Goal: Task Accomplishment & Management: Manage account settings

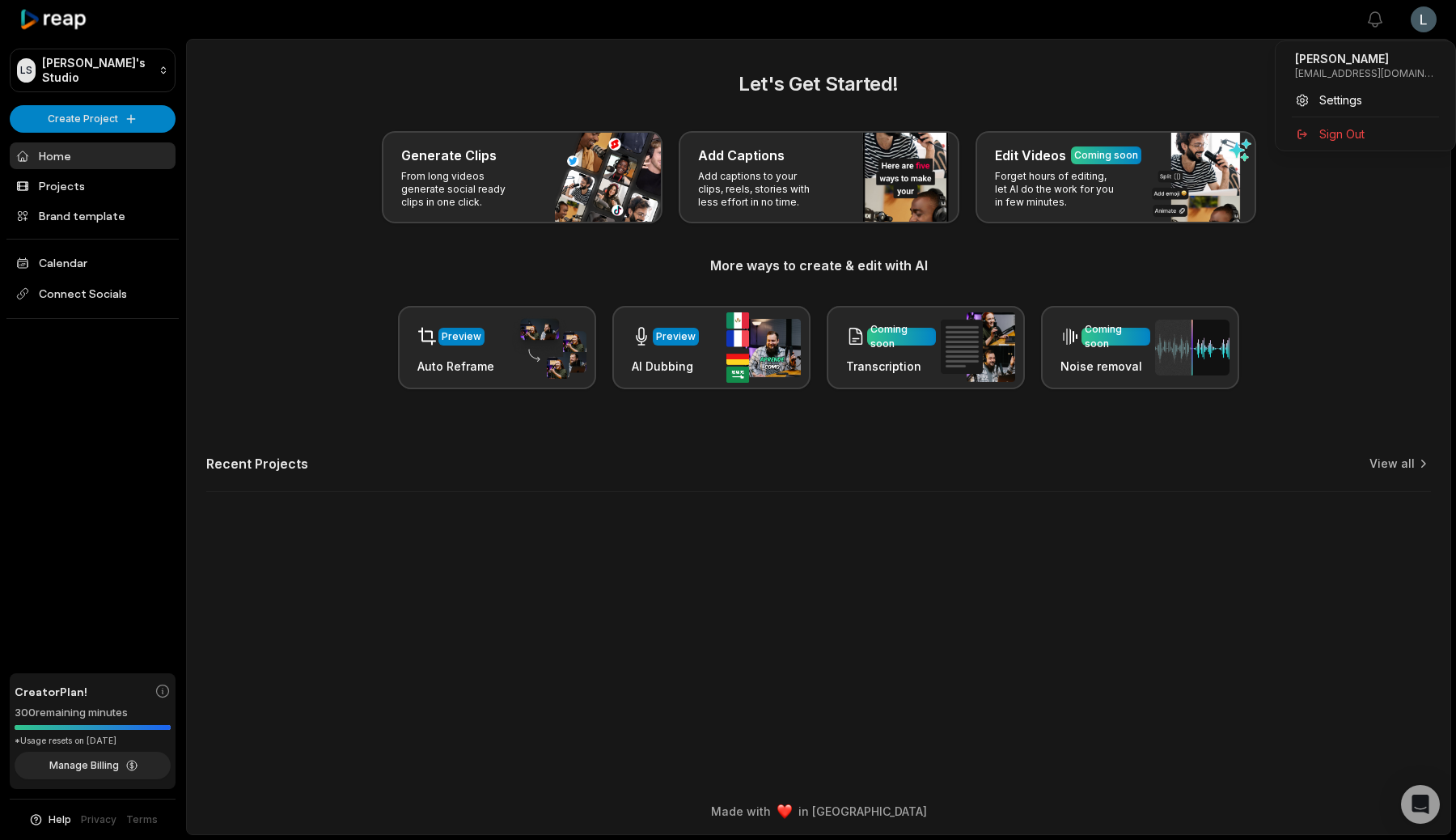
click at [1423, 26] on html "[PERSON_NAME] Studio Create Project Home Projects Brand template Calendar Conne…" at bounding box center [728, 420] width 1456 height 840
click at [1363, 99] on div "Settings" at bounding box center [1365, 99] width 167 height 27
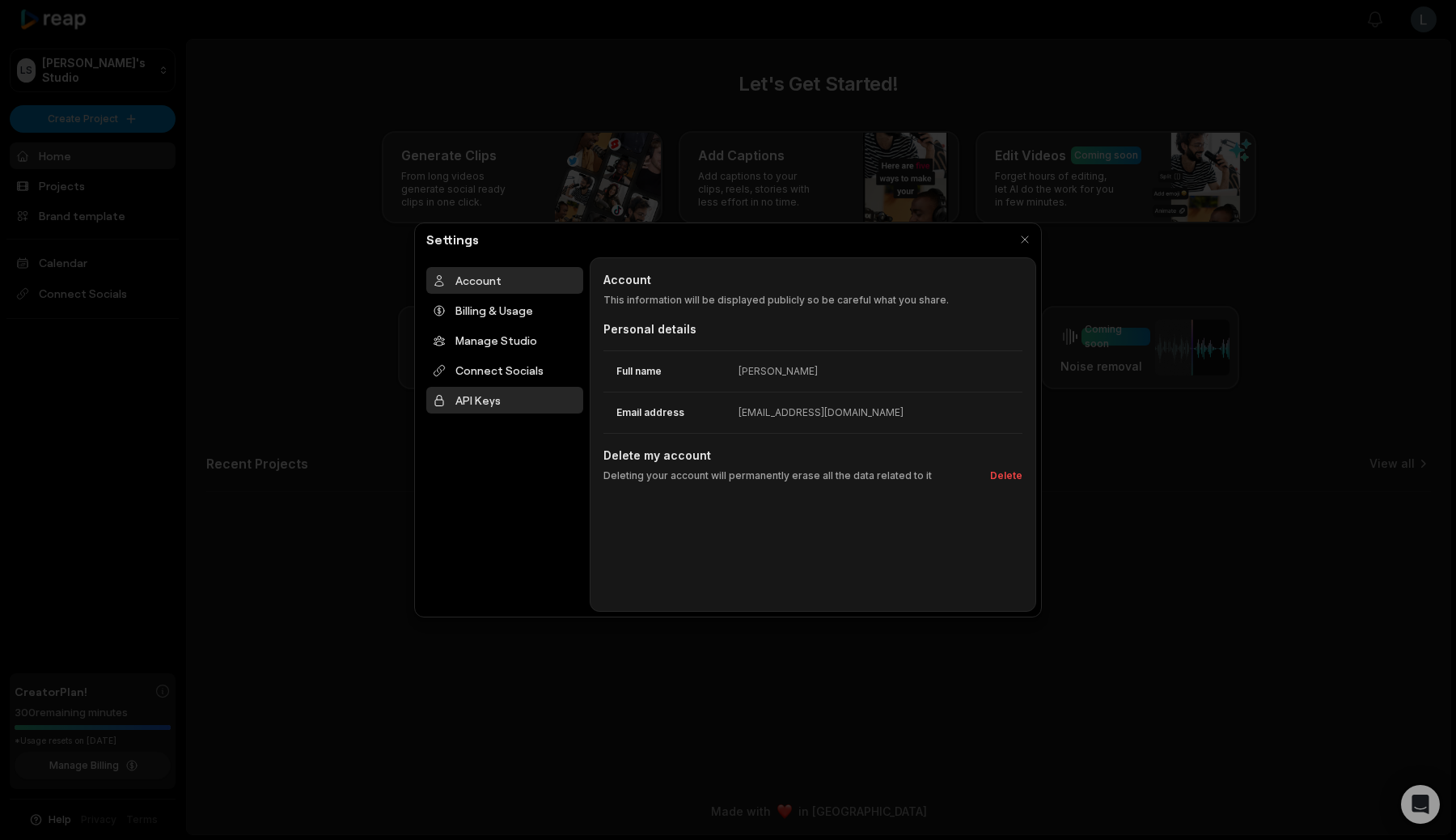
click at [500, 393] on div "API Keys" at bounding box center [505, 400] width 157 height 27
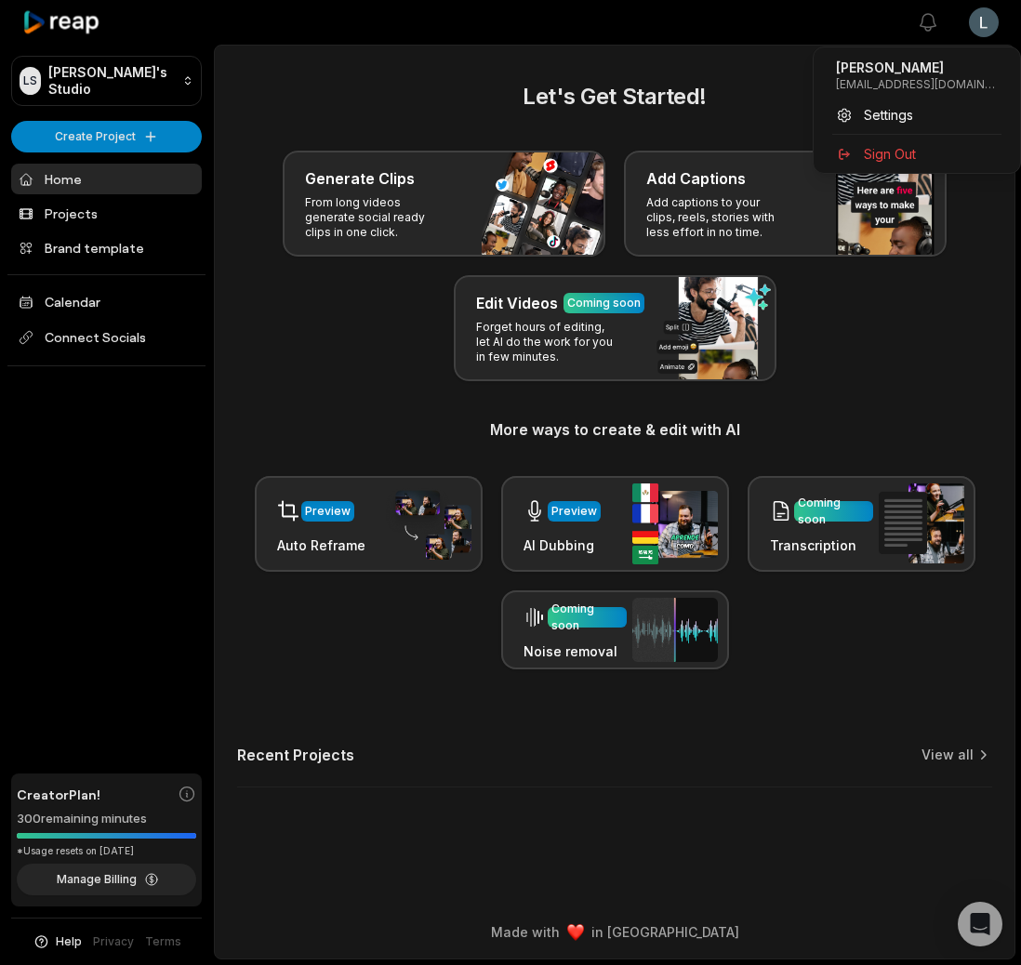
click at [986, 15] on html "[PERSON_NAME] Studio Create Project Home Projects Brand template Calendar Conne…" at bounding box center [510, 482] width 1021 height 965
click at [922, 110] on div "Settings" at bounding box center [917, 114] width 192 height 31
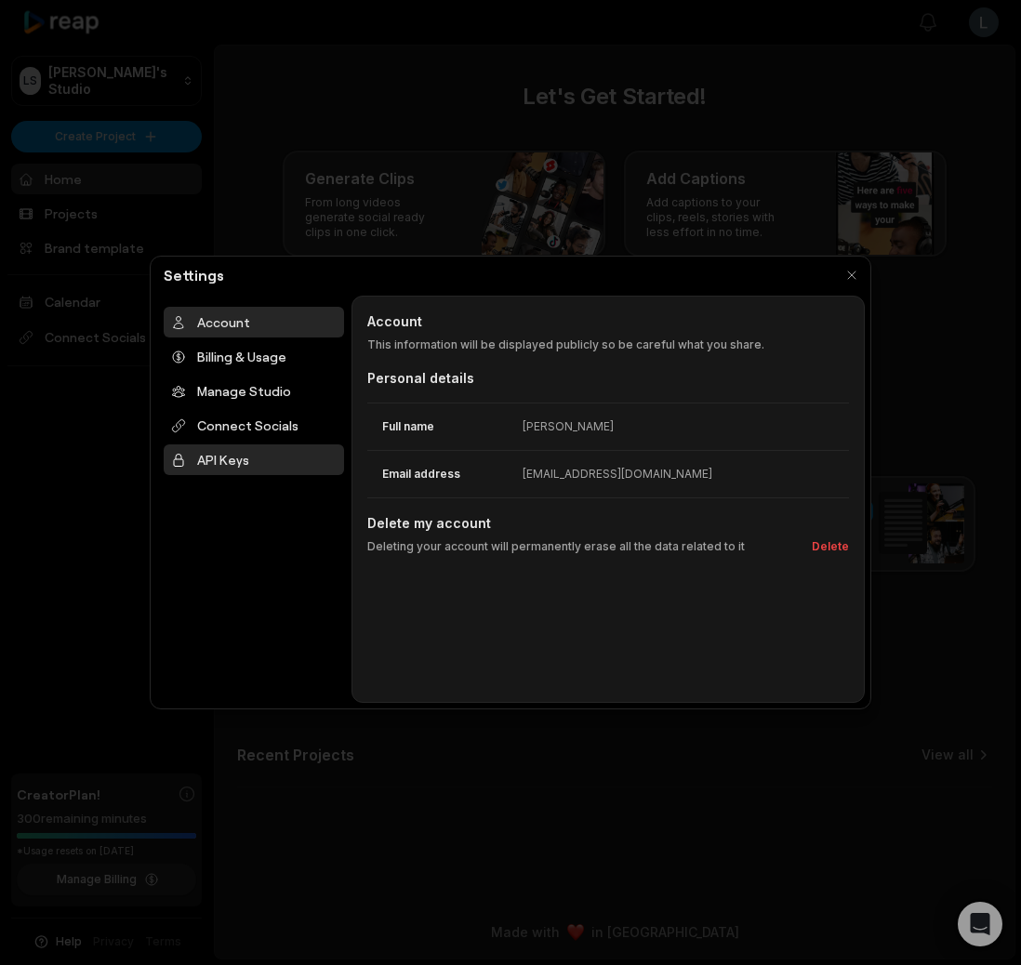
click at [271, 468] on div "API Keys" at bounding box center [254, 459] width 180 height 31
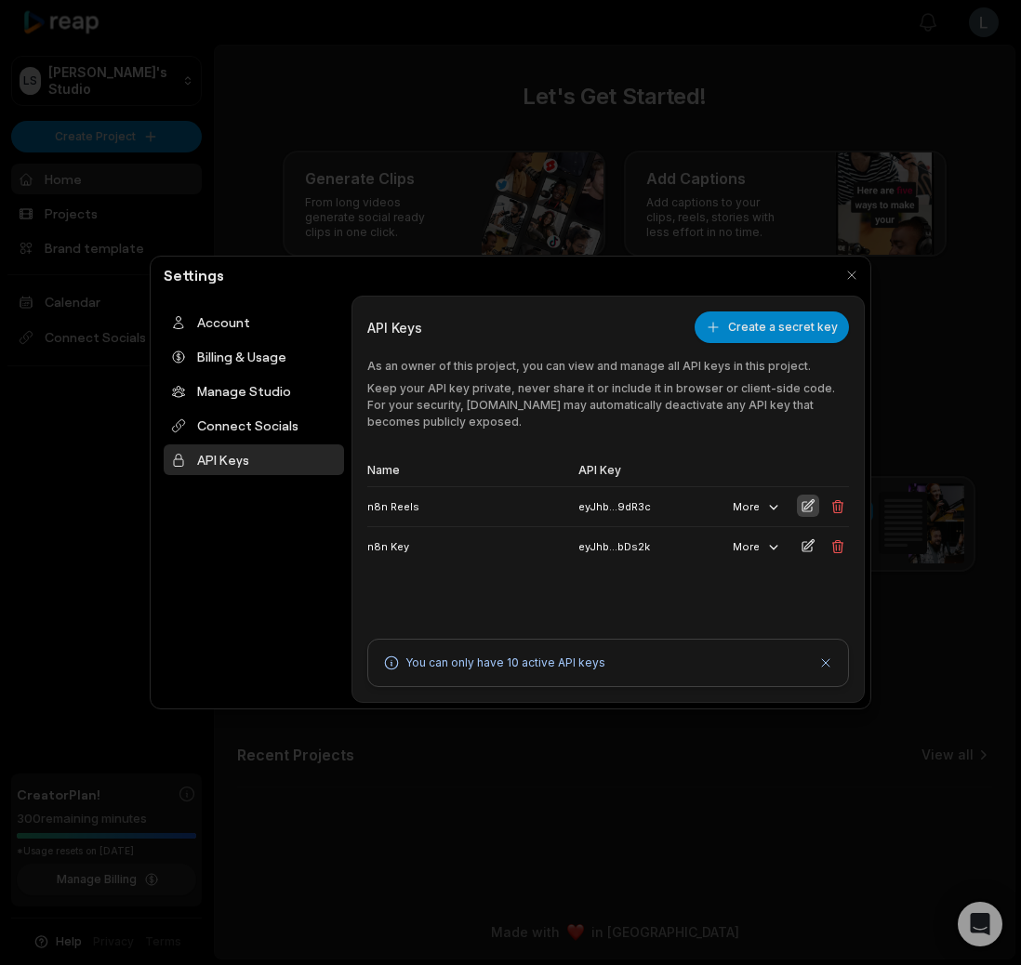
click at [800, 504] on icon at bounding box center [807, 505] width 15 height 15
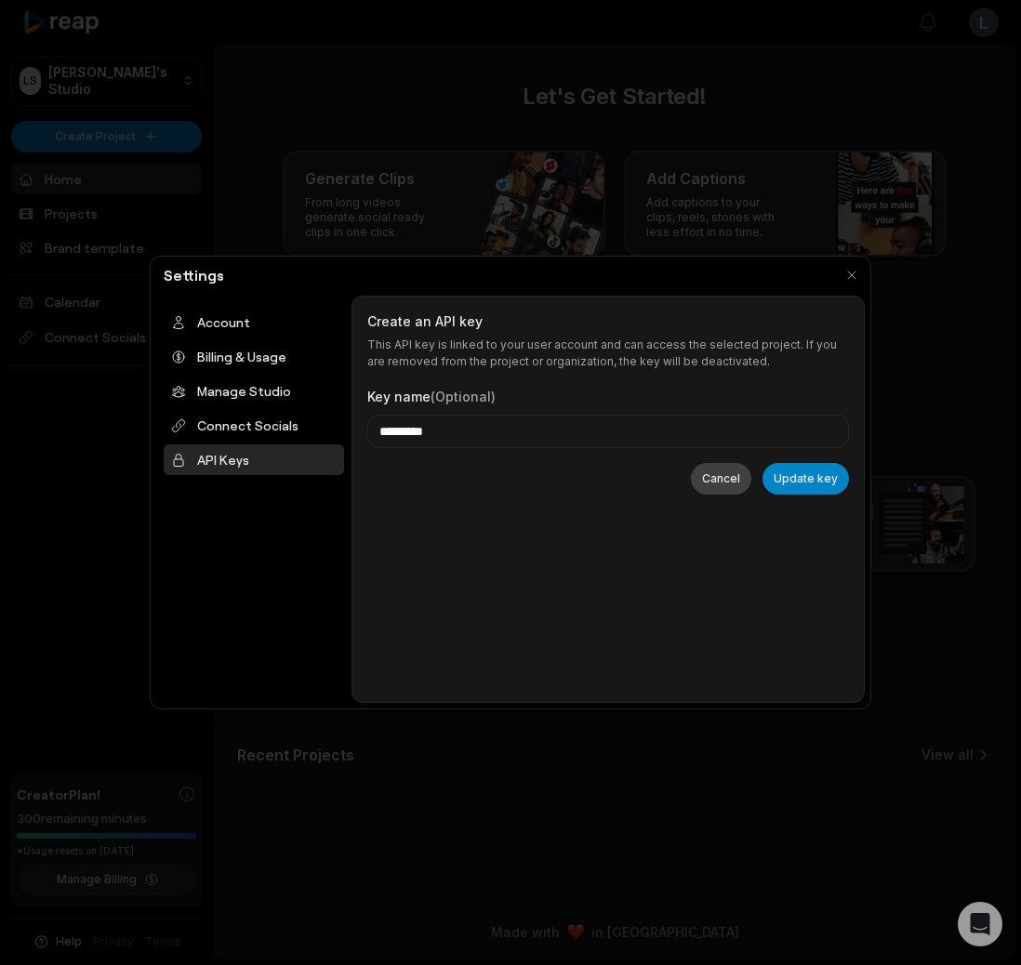
click at [703, 473] on button "Cancel" at bounding box center [721, 479] width 60 height 32
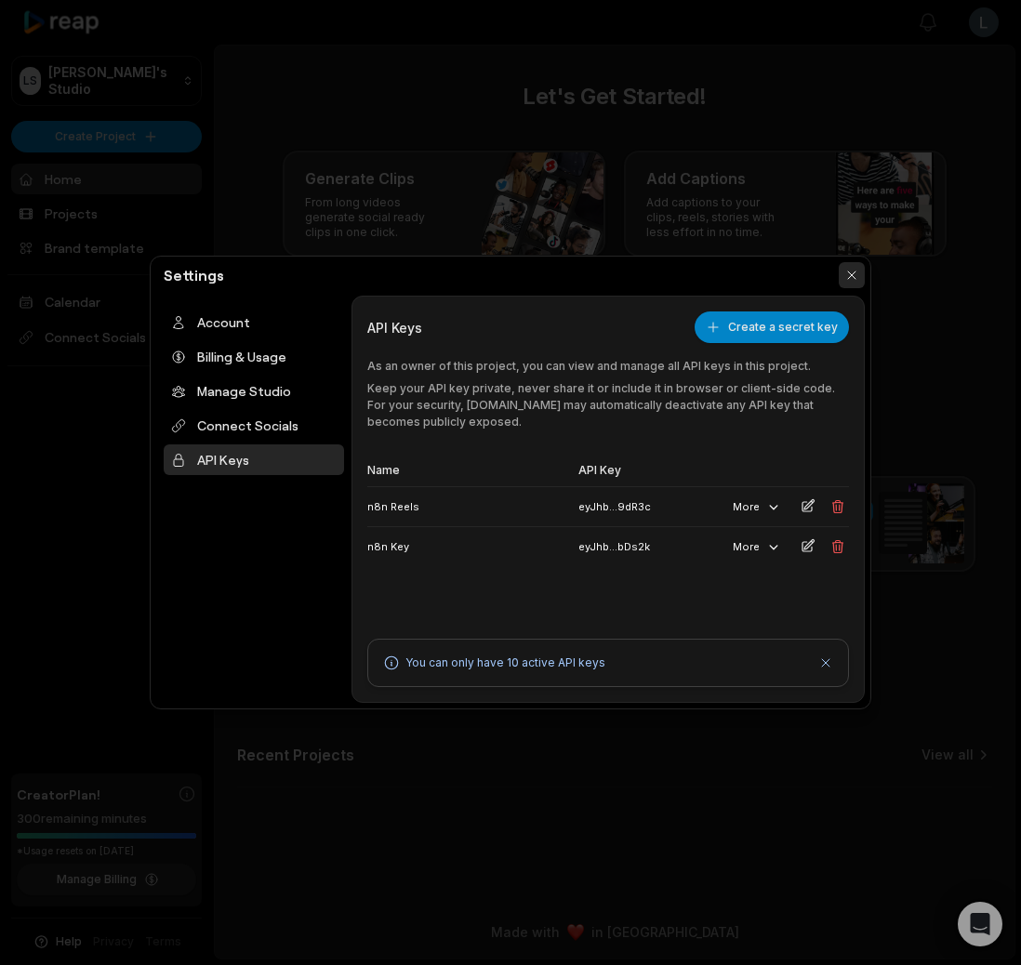
click at [851, 273] on button "button" at bounding box center [852, 275] width 26 height 26
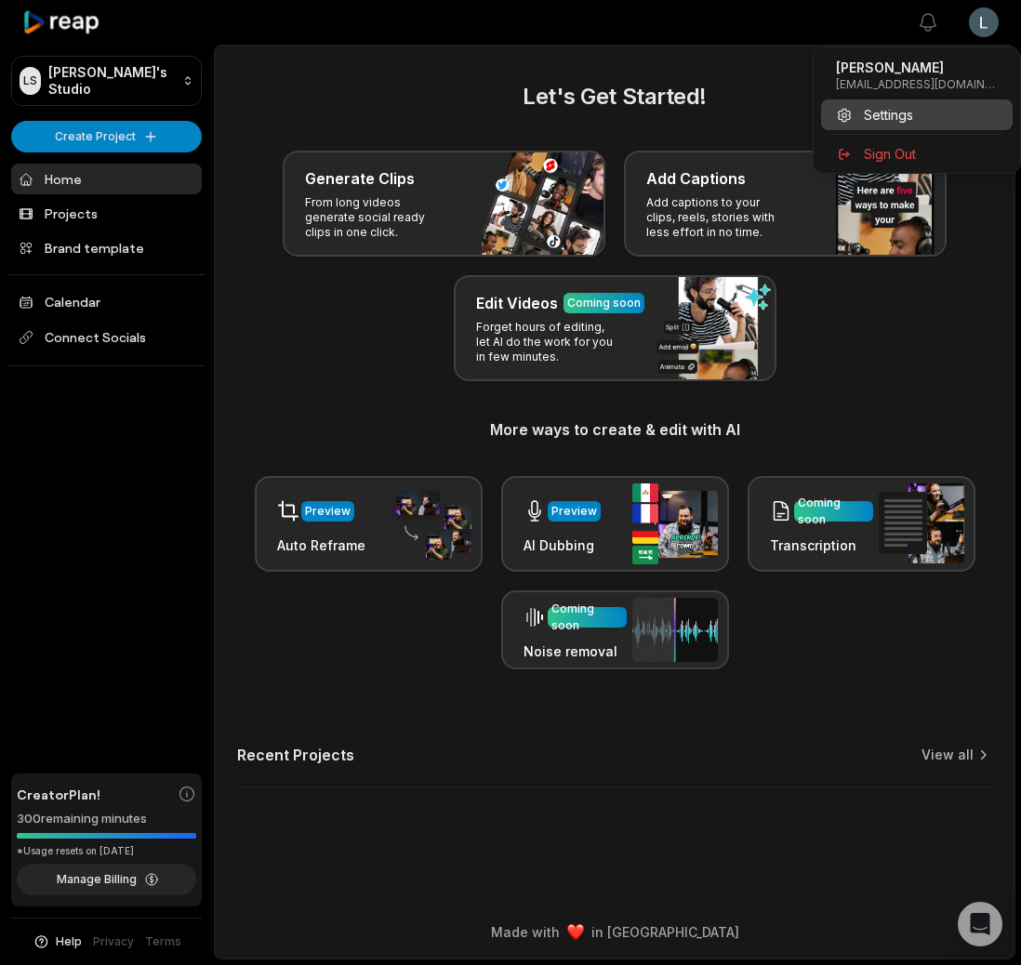
click at [908, 114] on span "Settings" at bounding box center [888, 115] width 49 height 20
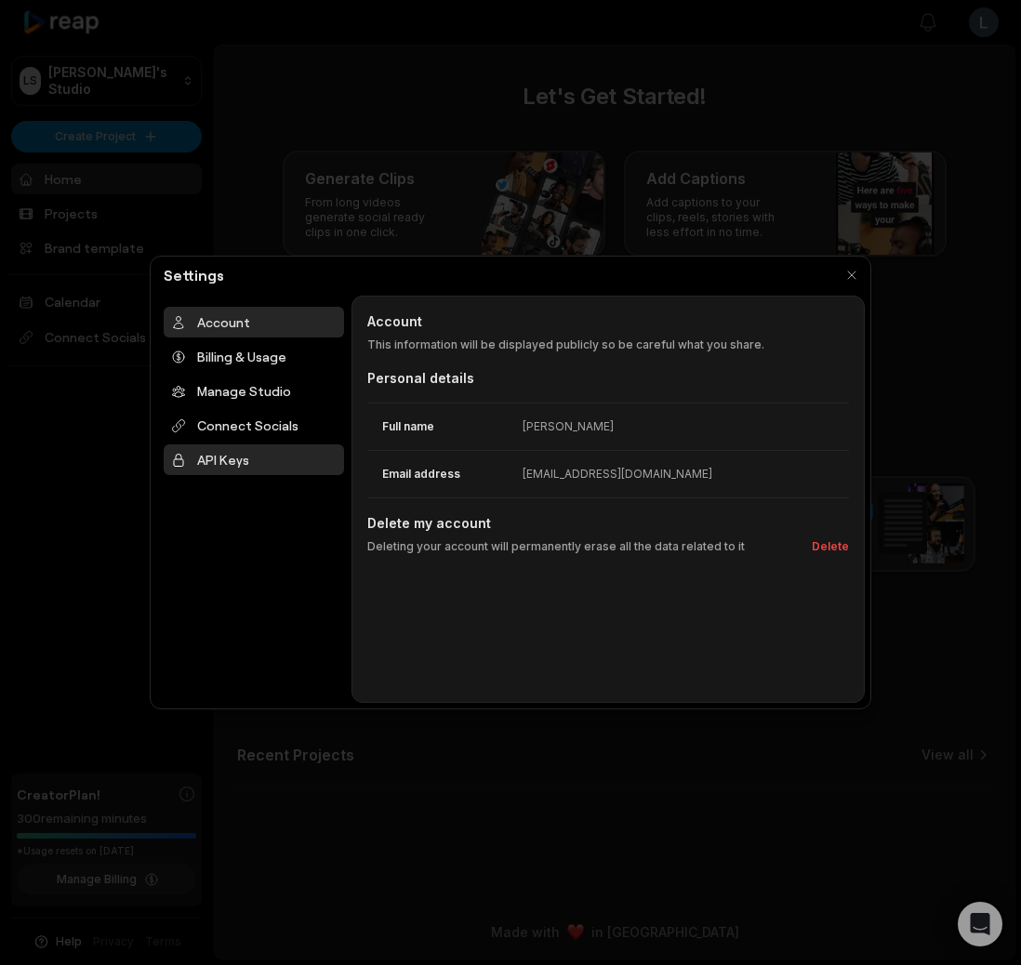
click at [253, 454] on div "API Keys" at bounding box center [254, 459] width 180 height 31
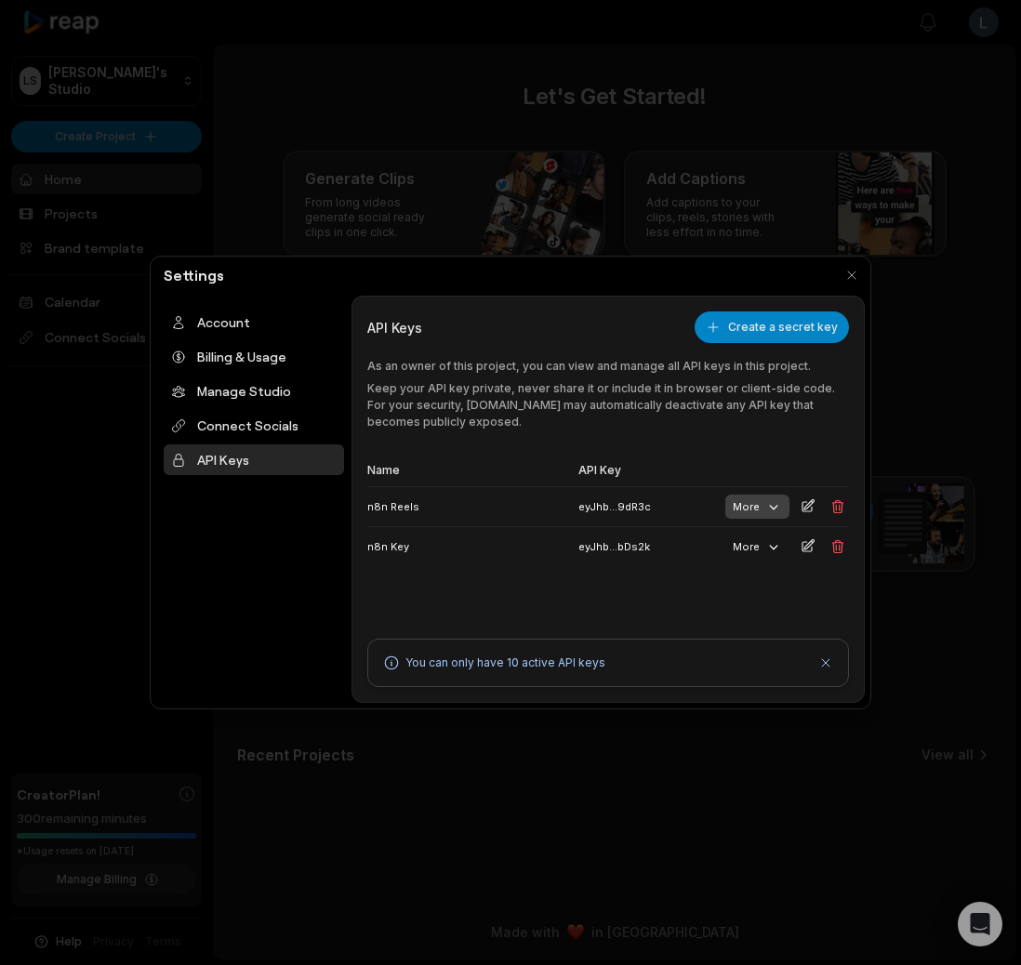
click at [759, 515] on button "More" at bounding box center [757, 507] width 64 height 24
click at [781, 636] on div "September 4, 2025" at bounding box center [700, 650] width 162 height 28
click at [708, 473] on th "API Key" at bounding box center [645, 471] width 148 height 32
click at [746, 538] on button "More" at bounding box center [757, 547] width 64 height 24
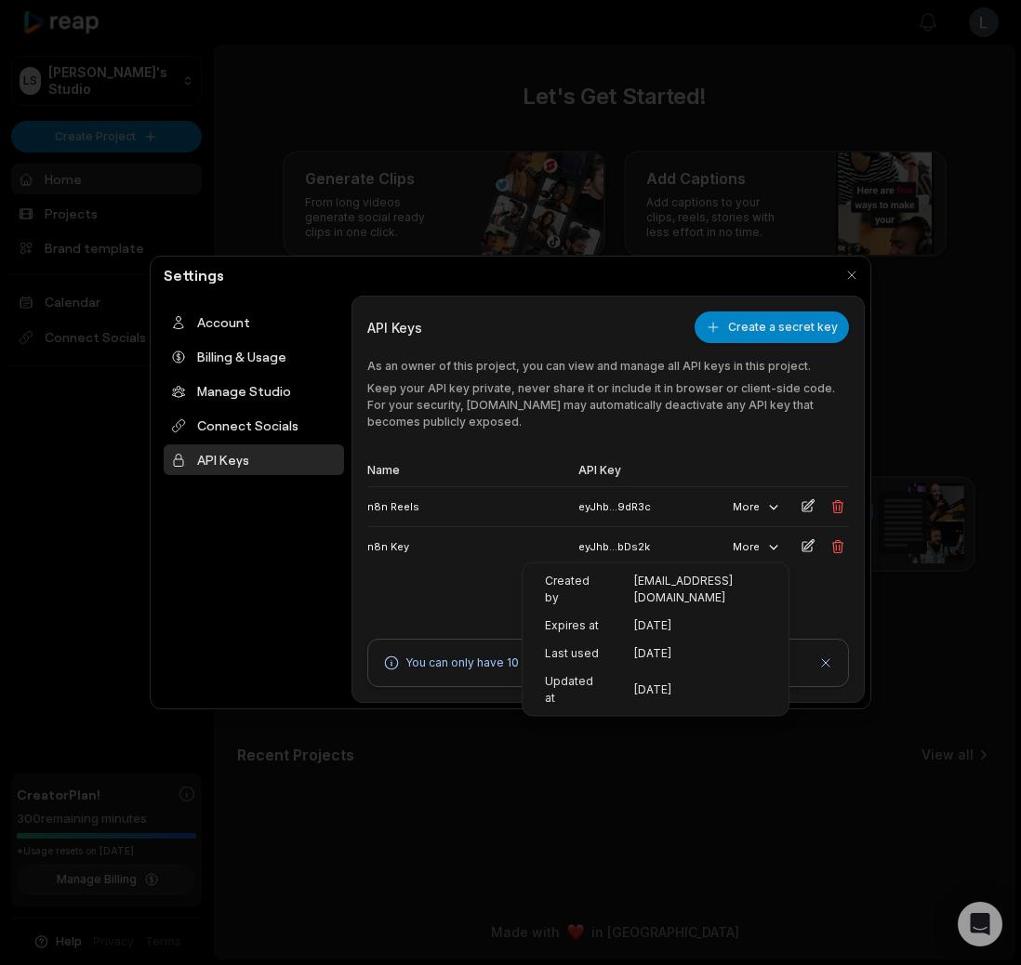
click at [473, 596] on div "Name API Key n8n Reels eyJhb...9dR3c More n8n Key eyJhb...bDs2k More" at bounding box center [608, 531] width 482 height 152
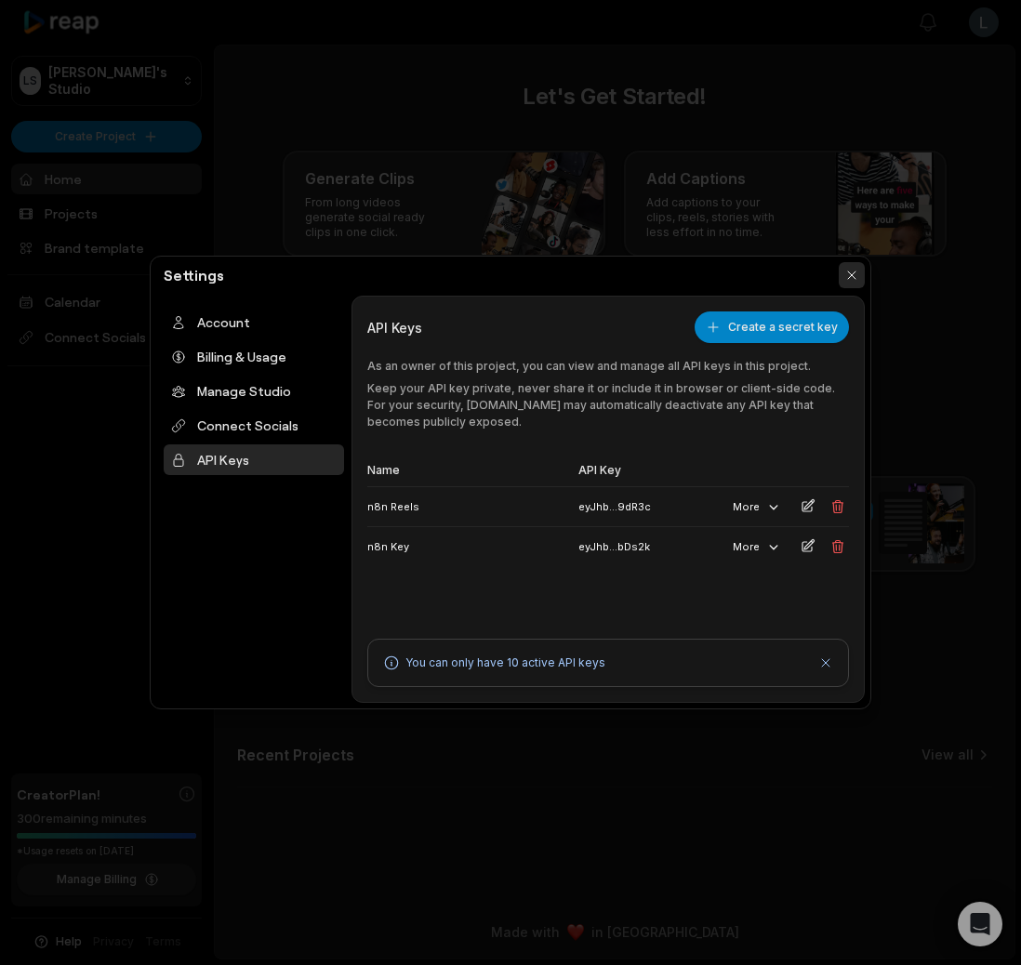
click at [858, 269] on button "button" at bounding box center [852, 275] width 26 height 26
